Goal: Check status: Check status

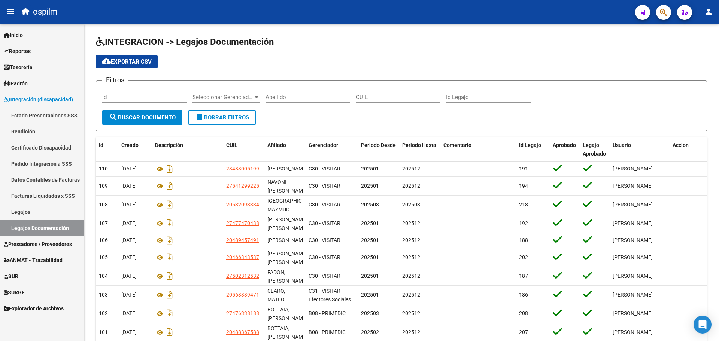
click at [36, 119] on link "Estado Presentaciones SSS" at bounding box center [41, 115] width 83 height 16
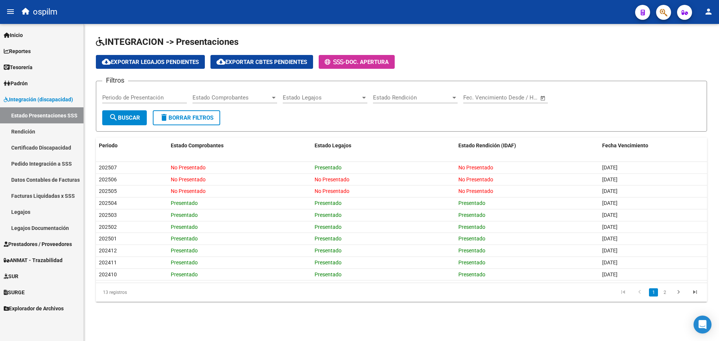
click at [42, 146] on link "Certificado Discapacidad" at bounding box center [41, 148] width 83 height 16
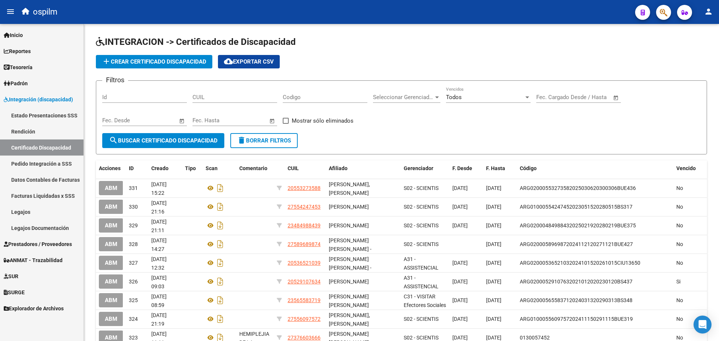
click at [63, 162] on link "Pedido Integración a SSS" at bounding box center [41, 164] width 83 height 16
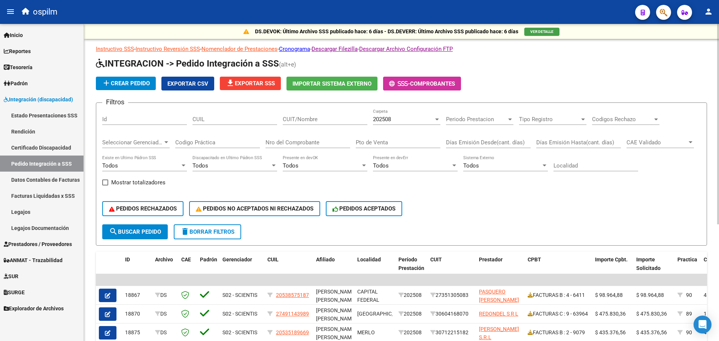
click at [231, 125] on div "CUIL" at bounding box center [234, 117] width 85 height 16
click at [231, 119] on input "CUIL" at bounding box center [234, 119] width 85 height 7
paste input "20466343537"
type input "20466343537"
click at [155, 233] on span "search Buscar Pedido" at bounding box center [135, 232] width 52 height 7
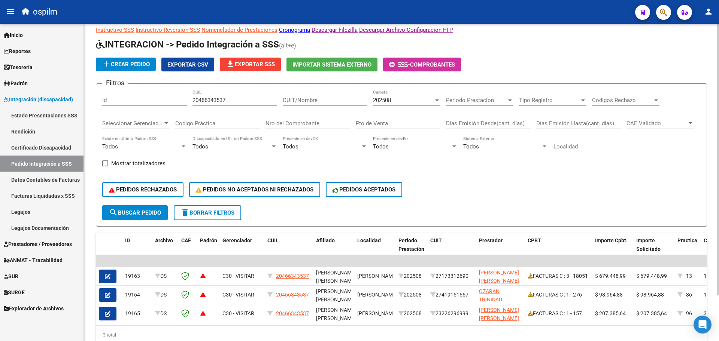
scroll to position [7, 0]
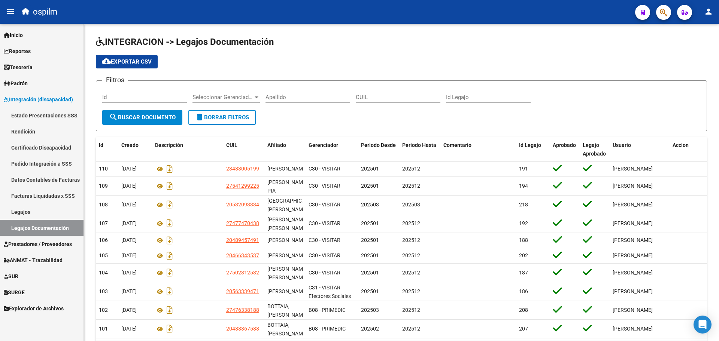
click at [53, 161] on link "Pedido Integración a SSS" at bounding box center [41, 164] width 83 height 16
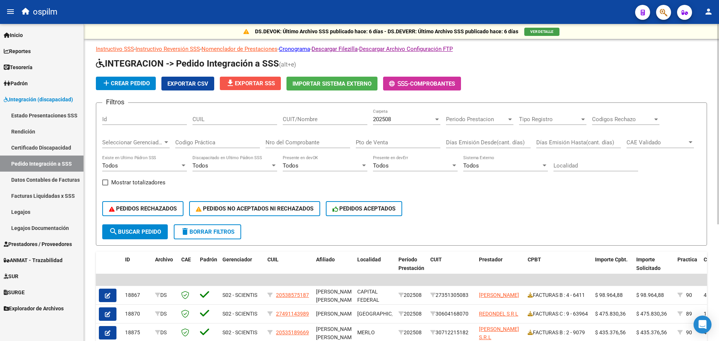
click at [264, 81] on span "file_download Exportar SSS" at bounding box center [250, 83] width 49 height 7
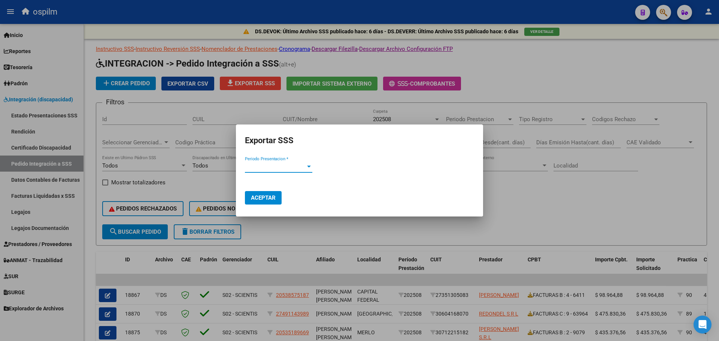
click at [280, 167] on span "Periodo Presentacion *" at bounding box center [275, 167] width 61 height 7
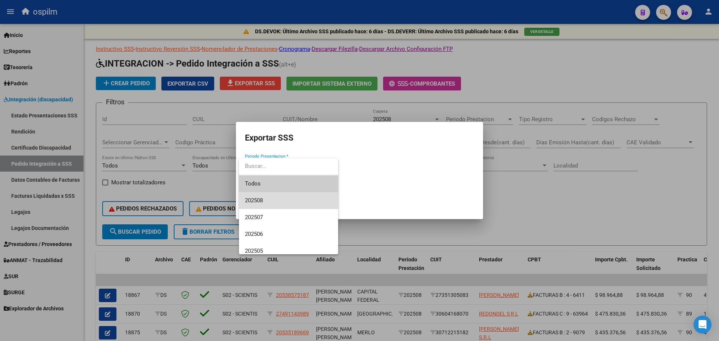
click at [275, 200] on span "202508" at bounding box center [288, 200] width 87 height 17
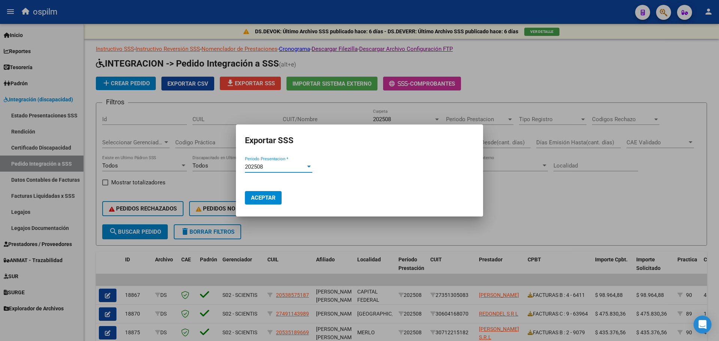
click at [271, 201] on span "Aceptar" at bounding box center [263, 198] width 25 height 7
click at [531, 217] on div at bounding box center [359, 170] width 719 height 341
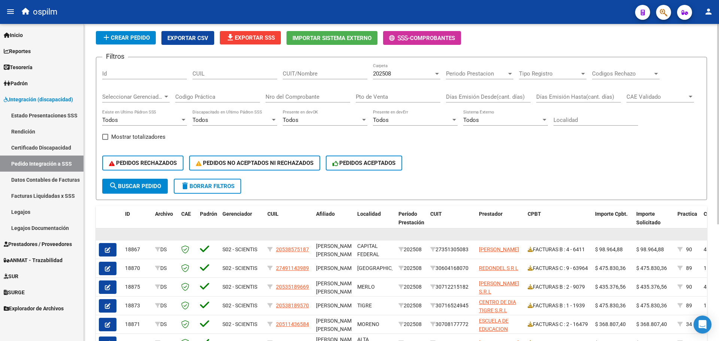
scroll to position [47, 0]
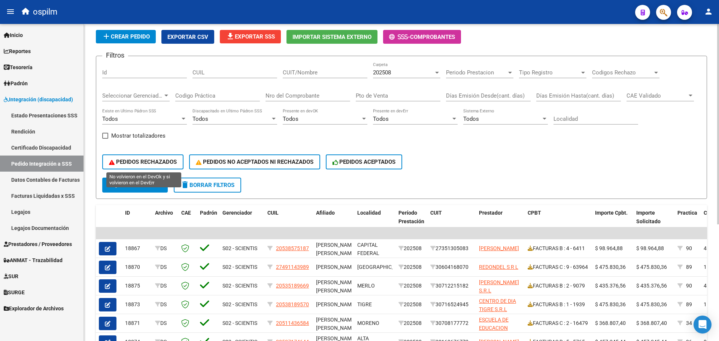
click at [163, 162] on span "PEDIDOS RECHAZADOS" at bounding box center [143, 162] width 68 height 7
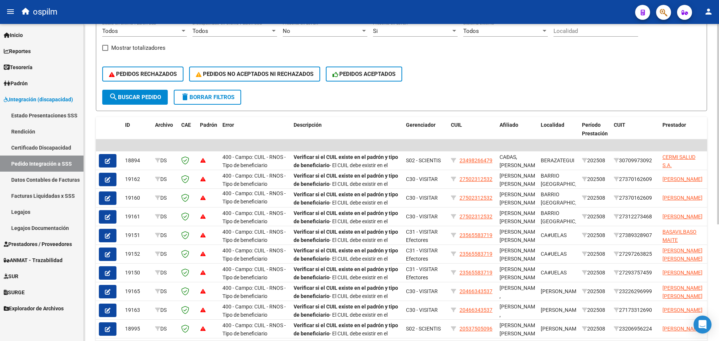
scroll to position [185, 0]
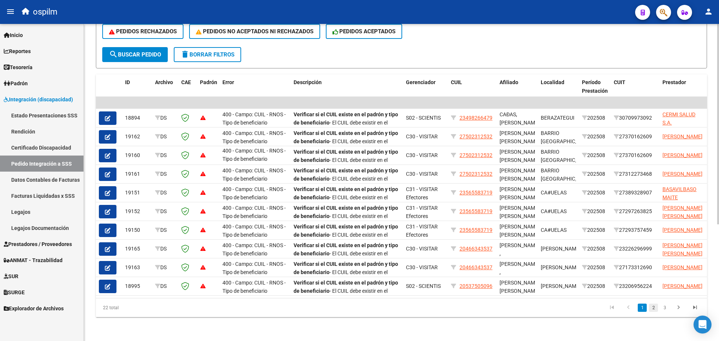
click at [651, 309] on link "2" at bounding box center [653, 308] width 9 height 8
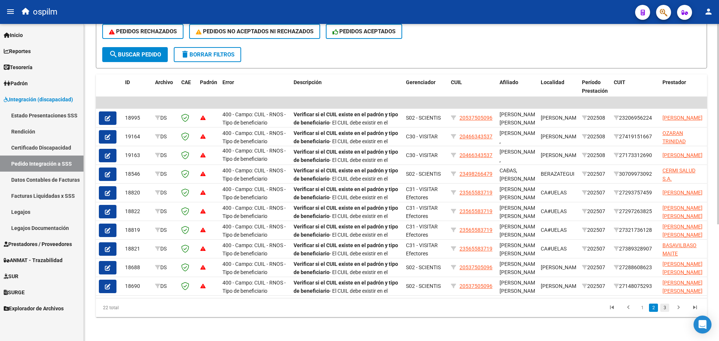
click at [665, 309] on link "3" at bounding box center [664, 308] width 9 height 8
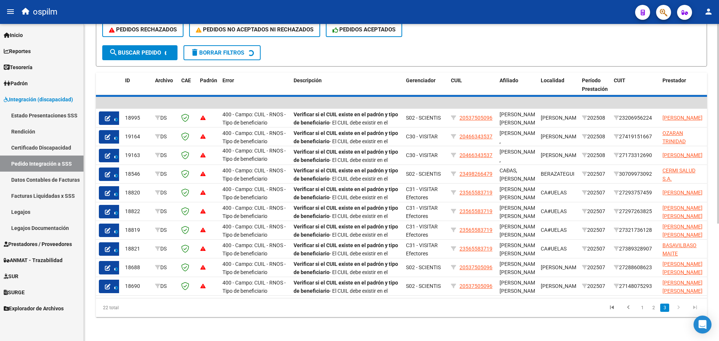
scroll to position [35, 0]
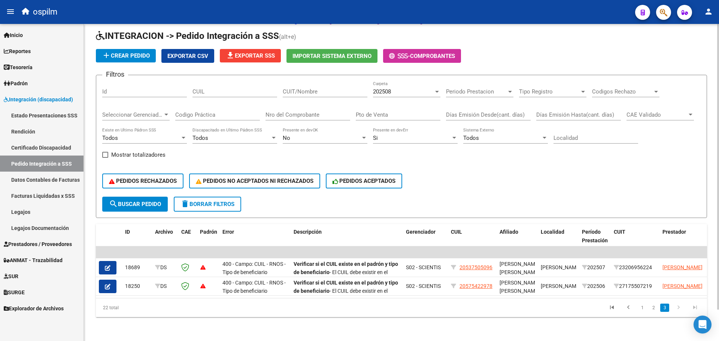
click at [194, 201] on span "delete Borrar Filtros" at bounding box center [207, 204] width 54 height 7
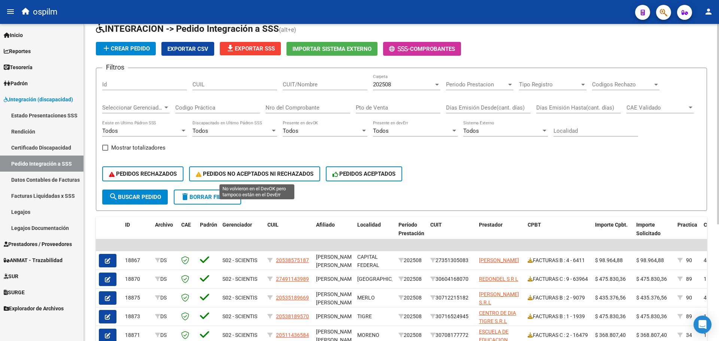
click at [243, 175] on span "PEDIDOS NO ACEPTADOS NI RECHAZADOS" at bounding box center [255, 174] width 118 height 7
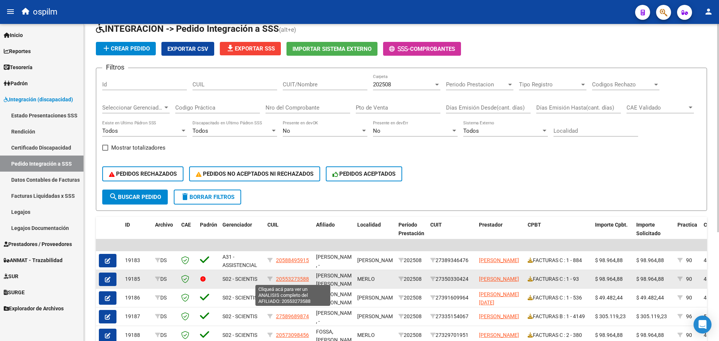
drag, startPoint x: 311, startPoint y: 282, endPoint x: 276, endPoint y: 281, distance: 34.5
click at [276, 281] on datatable-body-cell "20553273588" at bounding box center [288, 279] width 49 height 18
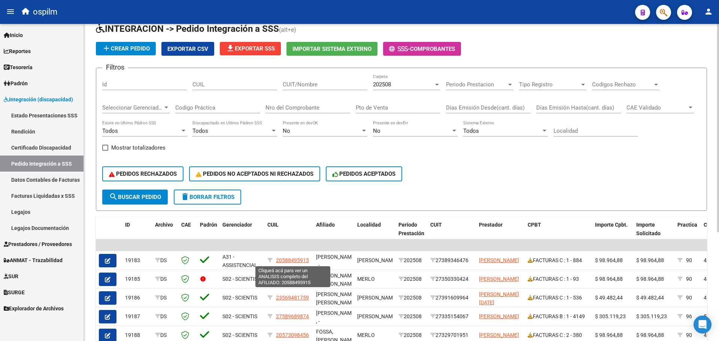
copy span "20553273588"
